Goal: Find specific page/section: Find specific page/section

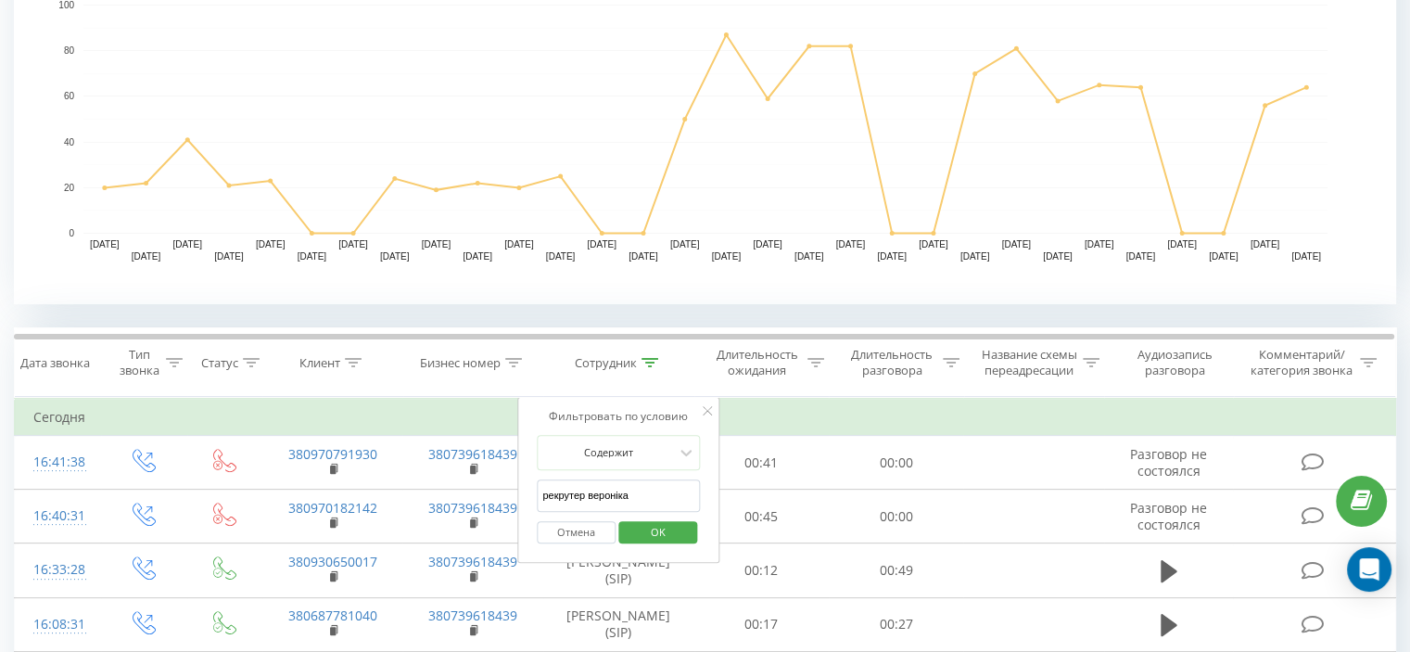
click at [661, 517] on span "OK" at bounding box center [658, 531] width 52 height 29
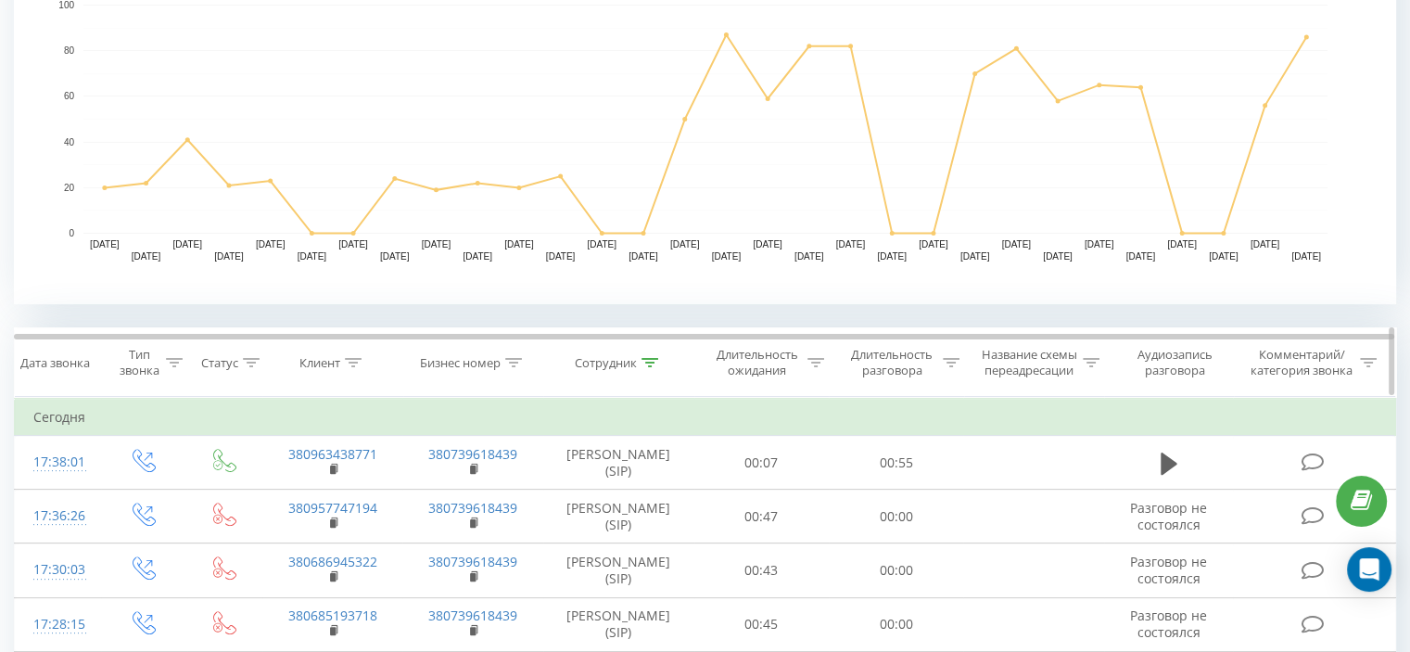
click at [645, 358] on icon at bounding box center [650, 362] width 17 height 9
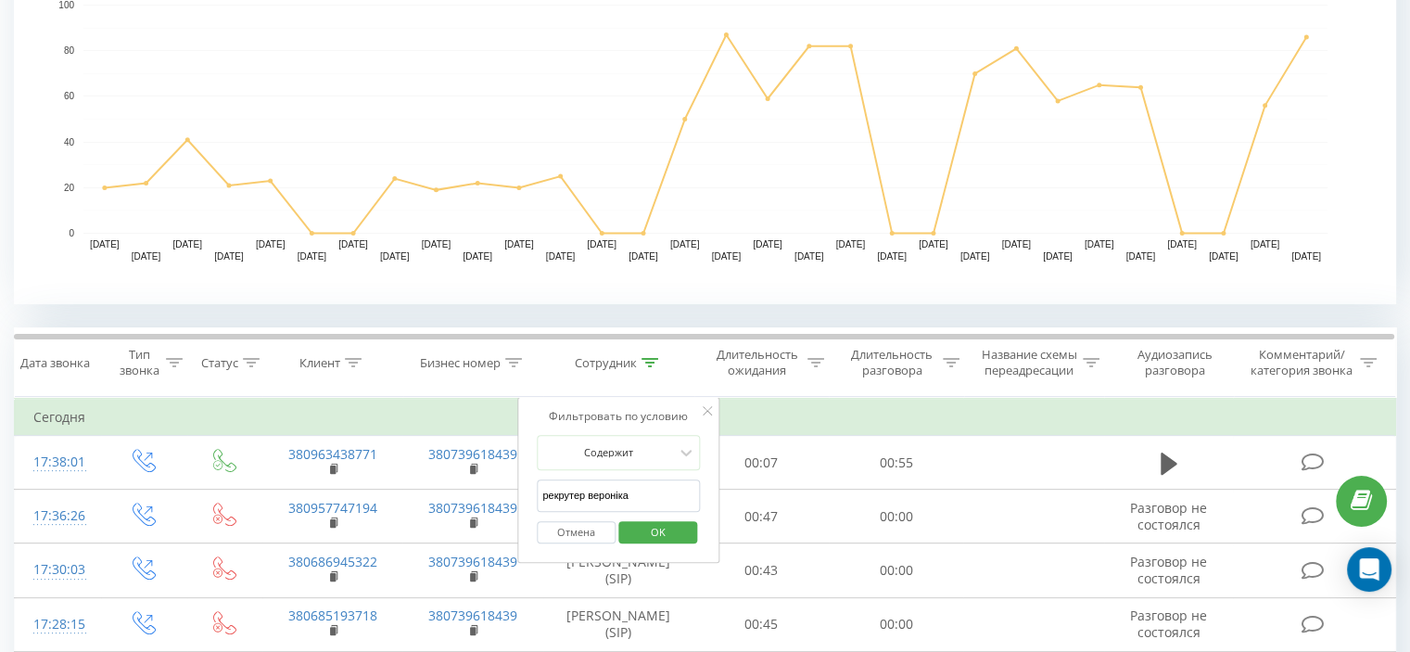
click at [621, 487] on input "рекрутер вероніка" at bounding box center [618, 495] width 163 height 32
click at [650, 525] on span "OK" at bounding box center [658, 531] width 52 height 29
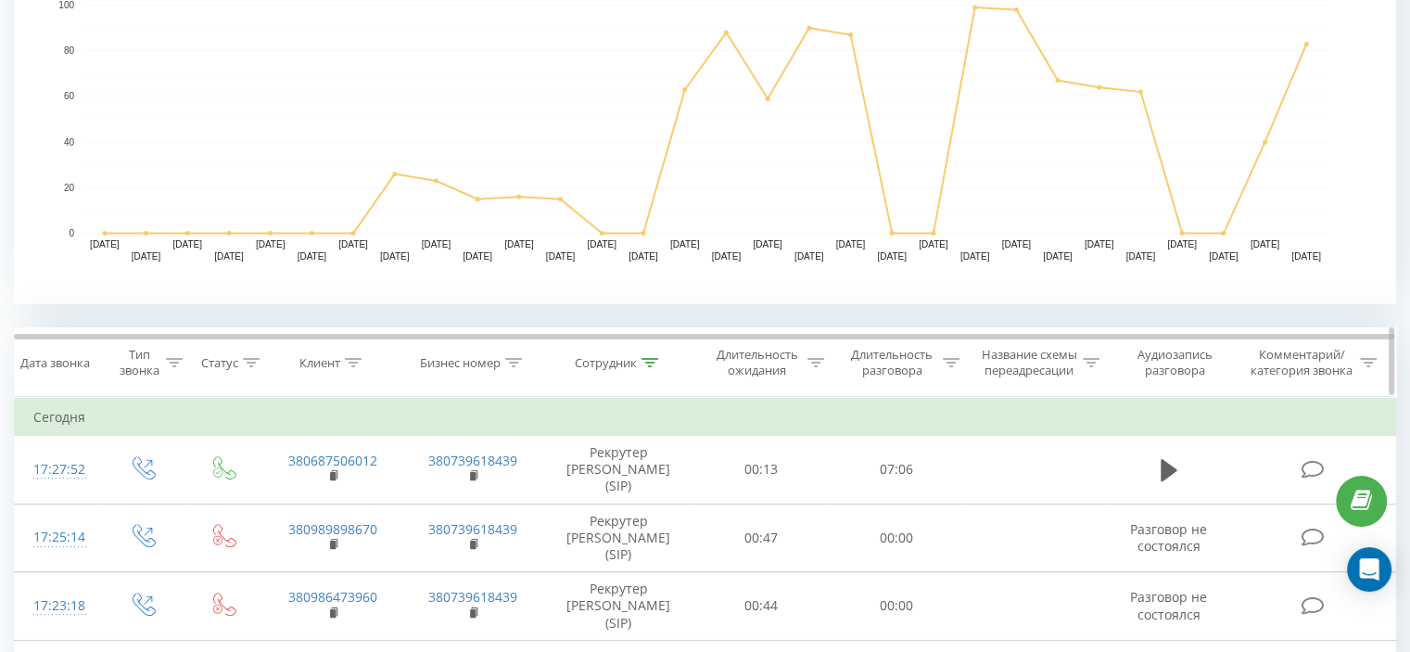
click at [645, 359] on icon at bounding box center [650, 362] width 17 height 9
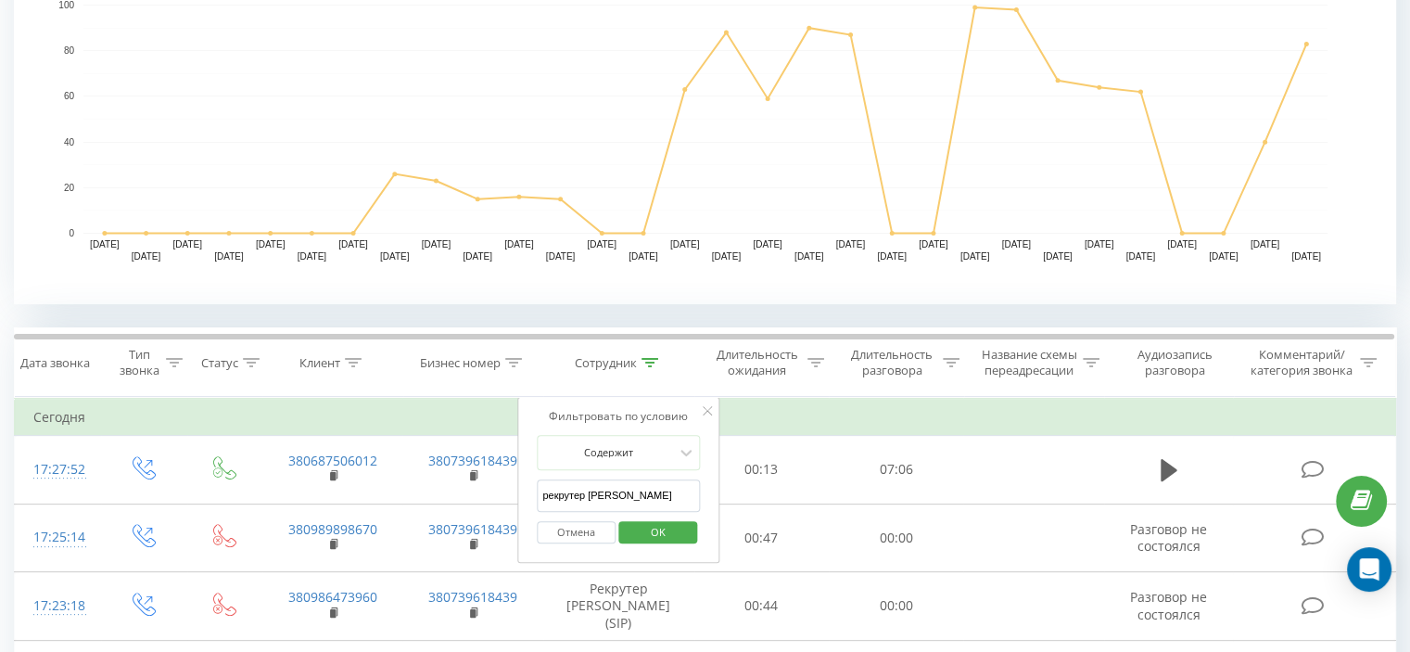
click at [620, 487] on input "рекрутер [PERSON_NAME]" at bounding box center [618, 495] width 163 height 32
type input "Рекрутер Людмила"
click at [652, 530] on span "OK" at bounding box center [658, 531] width 52 height 29
